Goal: Download file/media

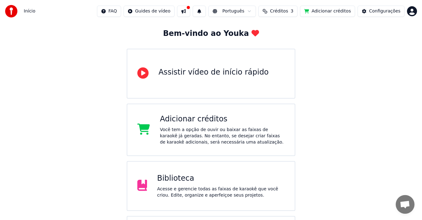
click at [200, 184] on div "Biblioteca Acesse e gerencie todas as faixas de karaokê que você criou. Edite, …" at bounding box center [221, 186] width 128 height 25
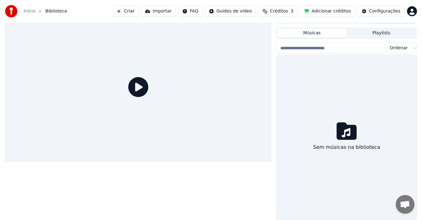
scroll to position [10, 0]
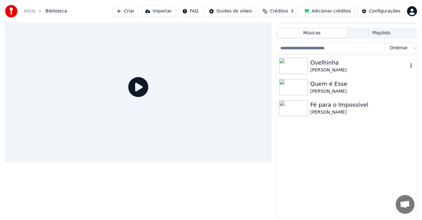
click at [321, 70] on div "[PERSON_NAME]" at bounding box center [359, 70] width 98 height 6
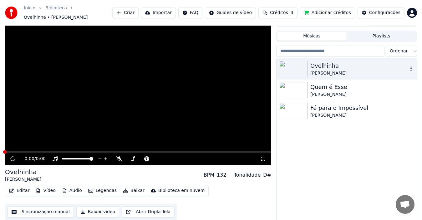
scroll to position [13, 0]
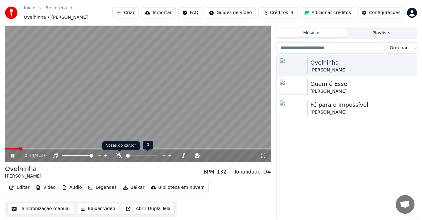
click at [120, 156] on icon at bounding box center [119, 155] width 6 height 5
click at [120, 156] on icon at bounding box center [119, 155] width 3 height 5
click at [97, 208] on button "Baixar vídeo" at bounding box center [97, 208] width 43 height 11
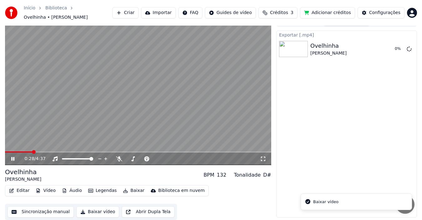
scroll to position [10, 0]
click at [13, 160] on icon at bounding box center [17, 159] width 14 height 5
